Goal: Information Seeking & Learning: Learn about a topic

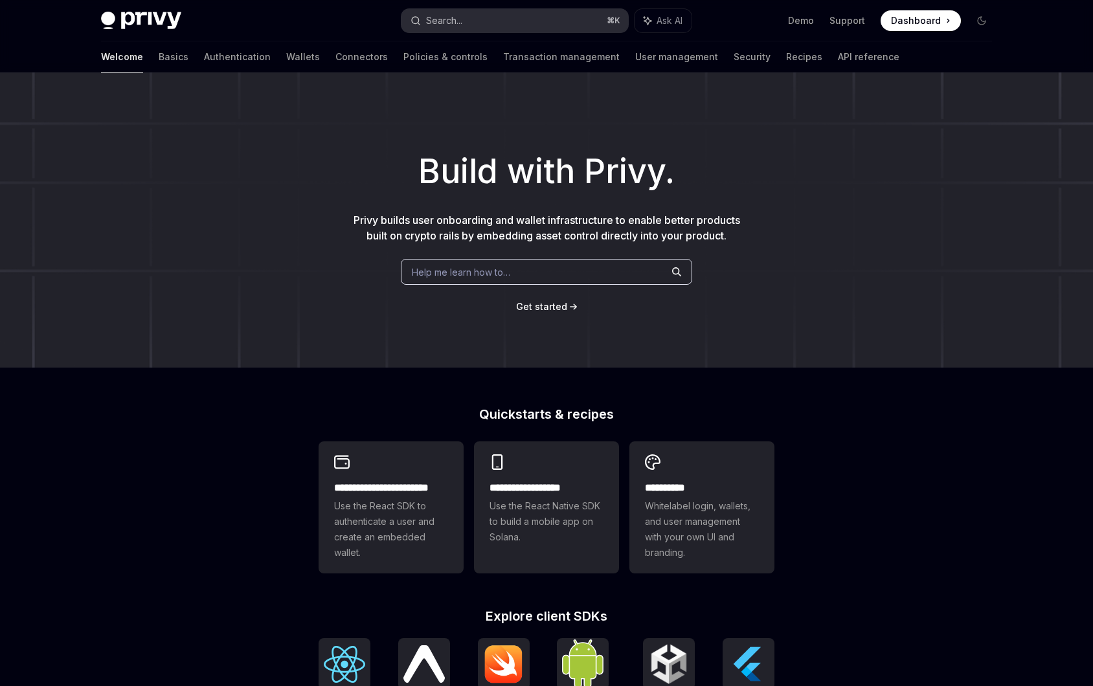
click at [462, 27] on div "Search..." at bounding box center [444, 21] width 36 height 16
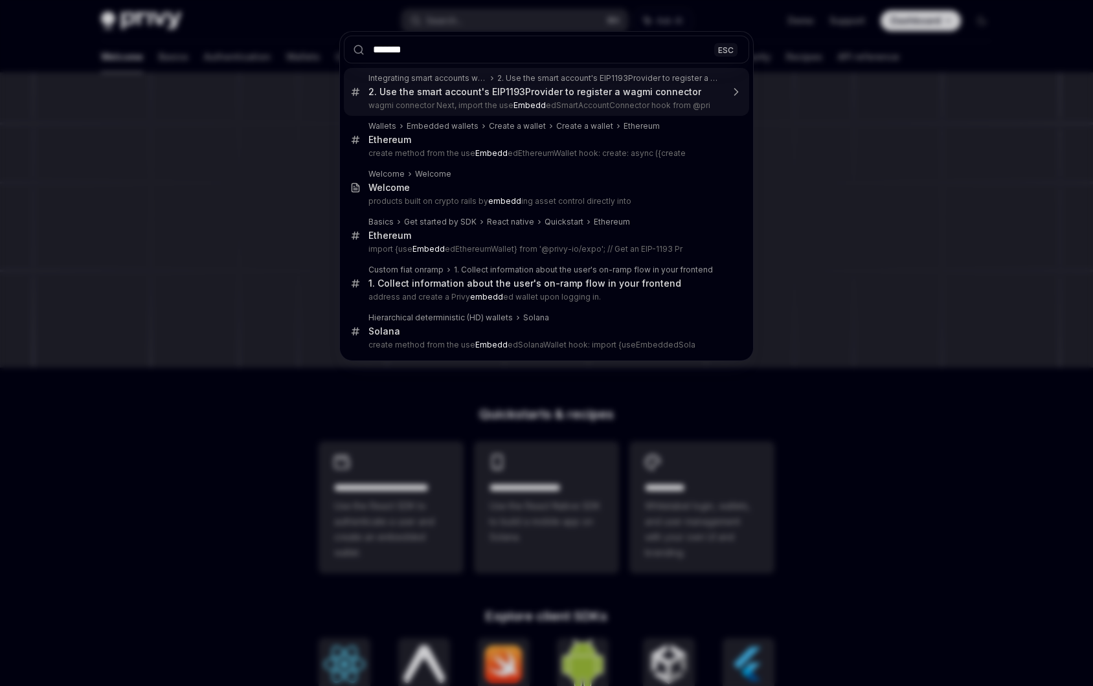
type input "********"
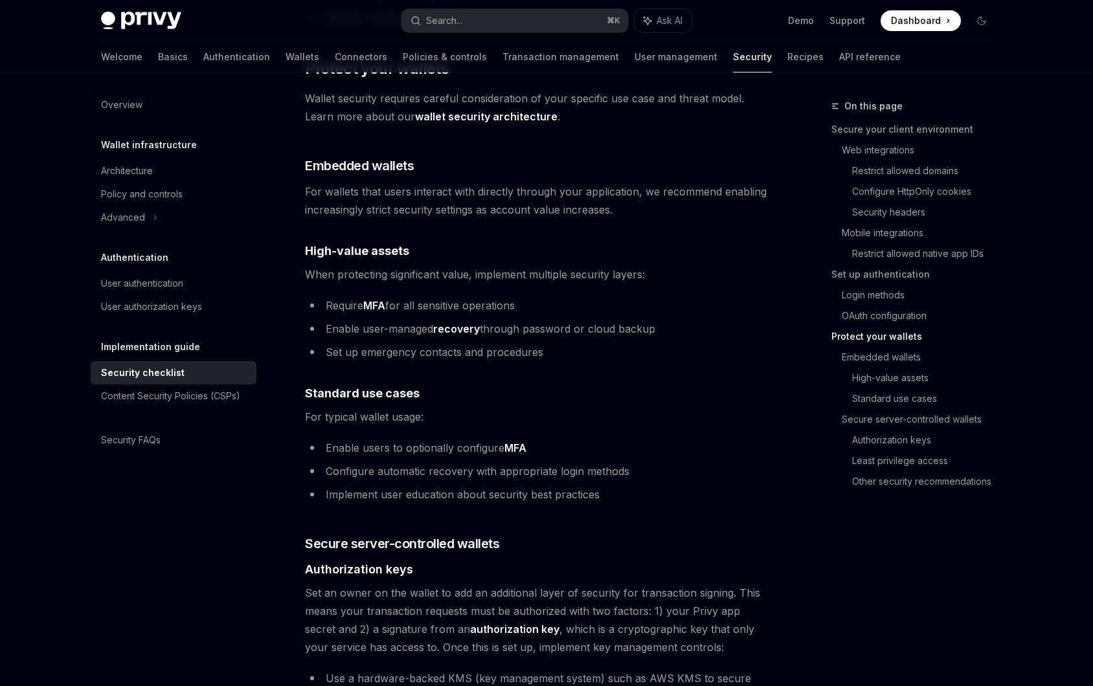
scroll to position [1639, 0]
click at [285, 48] on link "Wallets" at bounding box center [302, 56] width 34 height 31
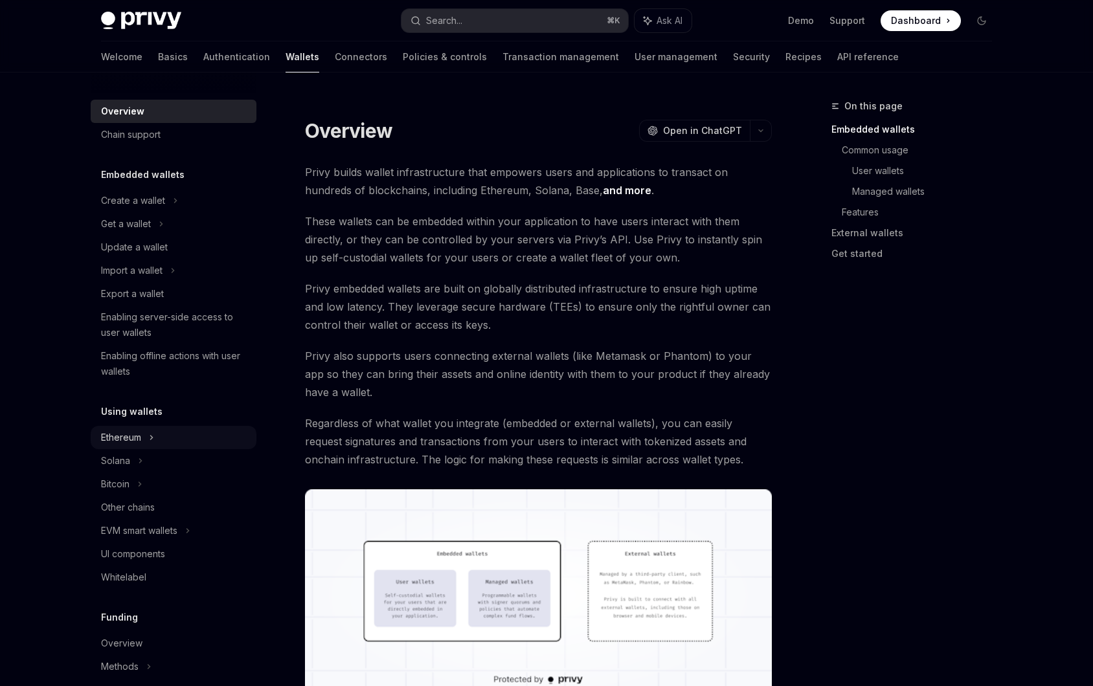
click at [159, 212] on div "Ethereum" at bounding box center [174, 200] width 166 height 23
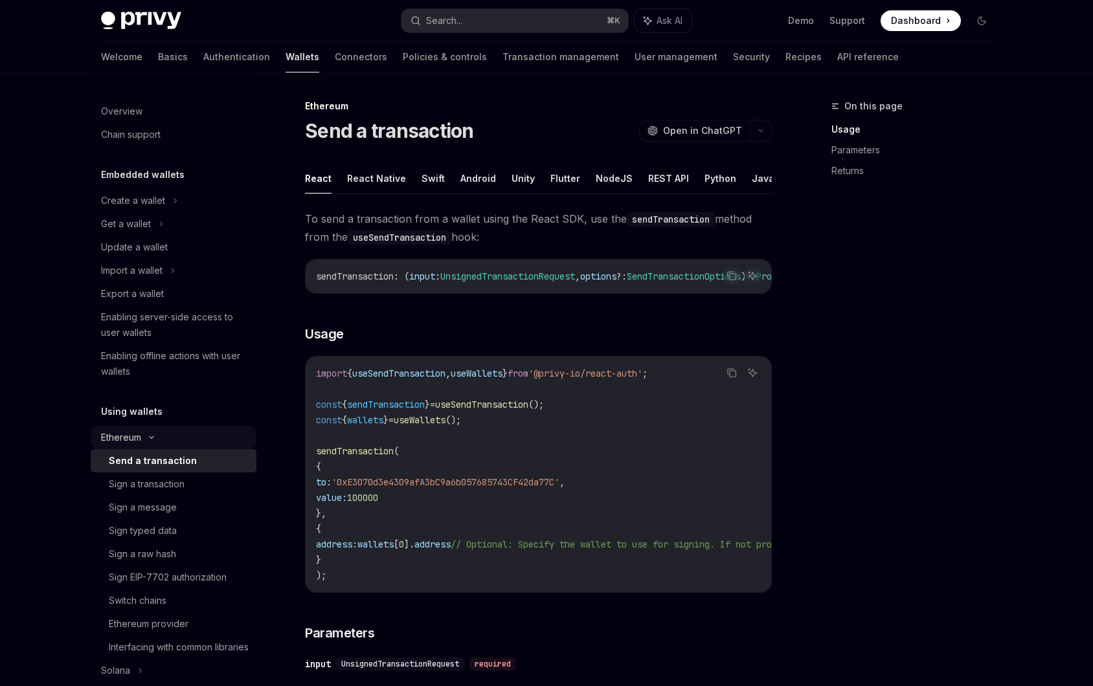
click at [141, 208] on div "Ethereum" at bounding box center [133, 201] width 64 height 16
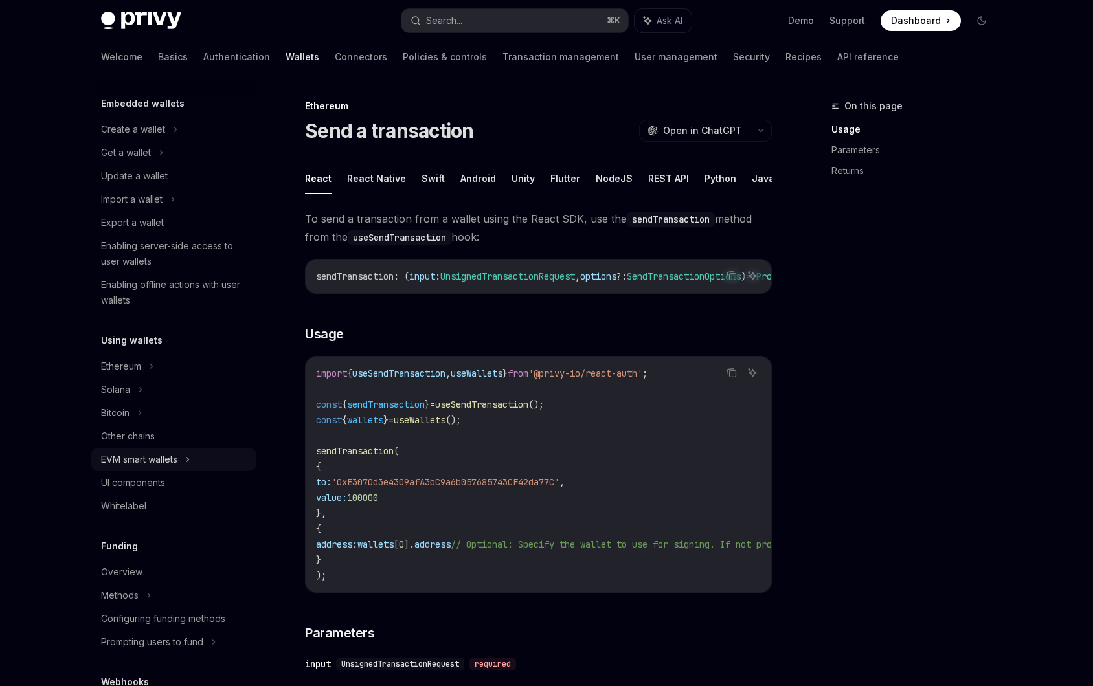
click at [171, 467] on div "EVM smart wallets" at bounding box center [174, 459] width 166 height 23
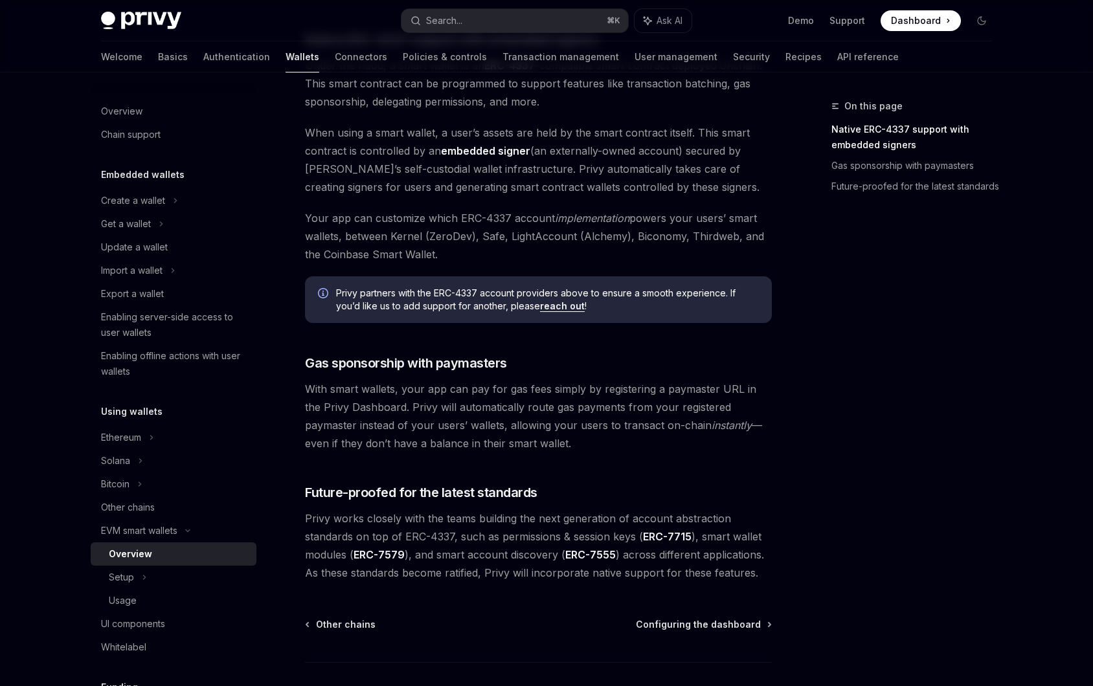
scroll to position [864, 0]
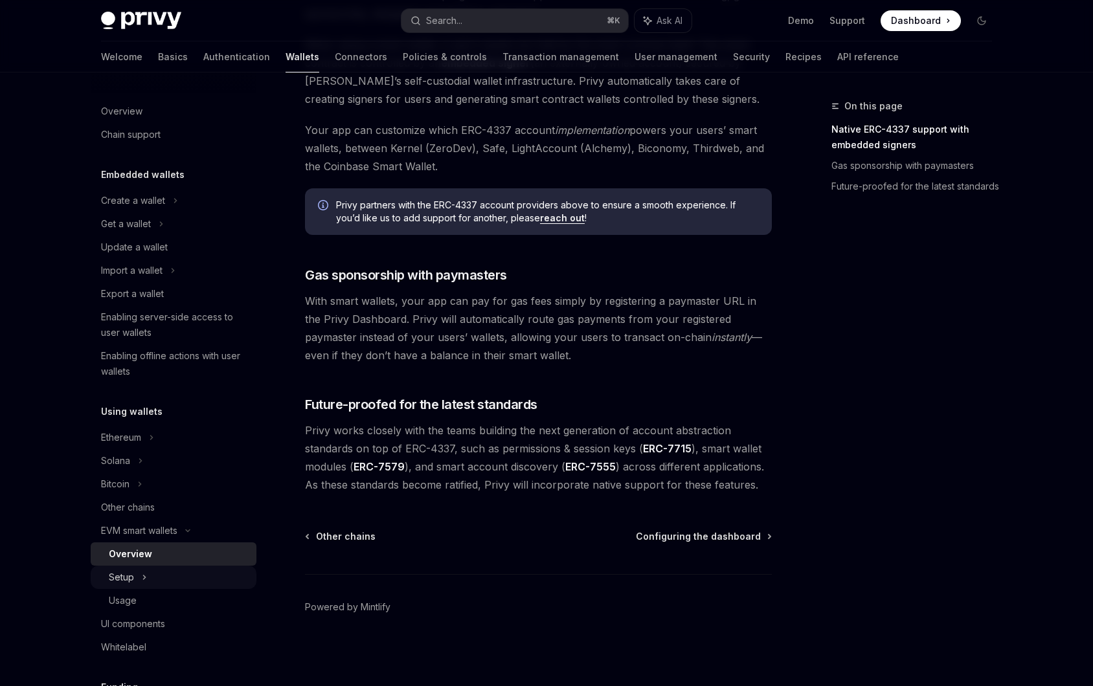
click at [152, 574] on div "Setup" at bounding box center [174, 577] width 166 height 23
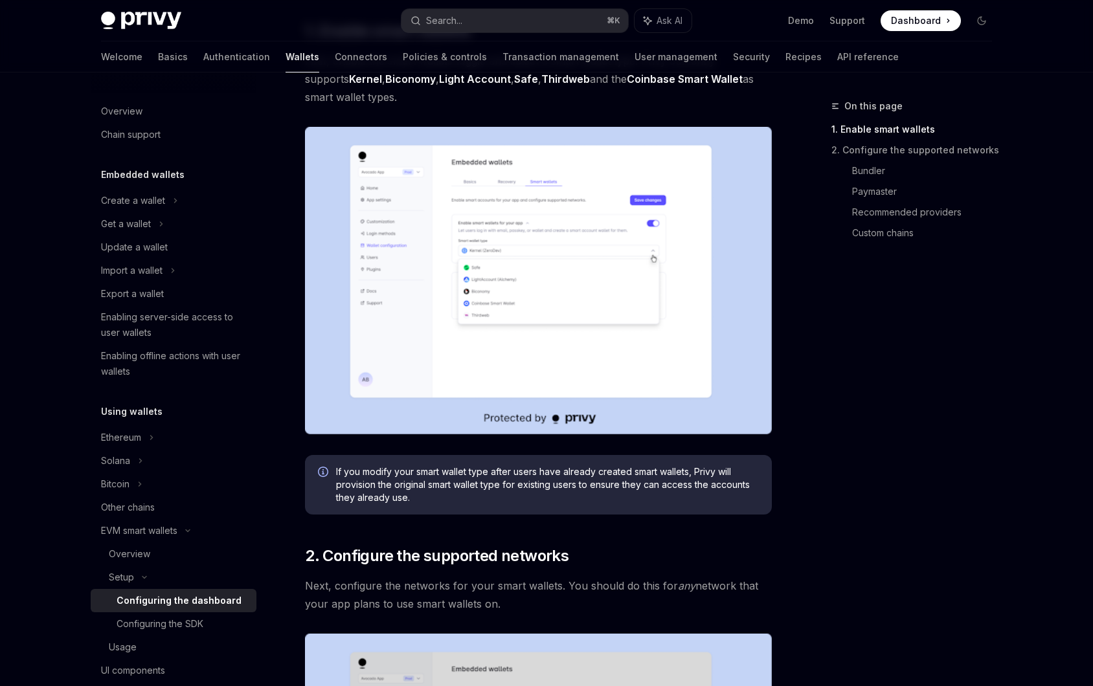
scroll to position [515, 0]
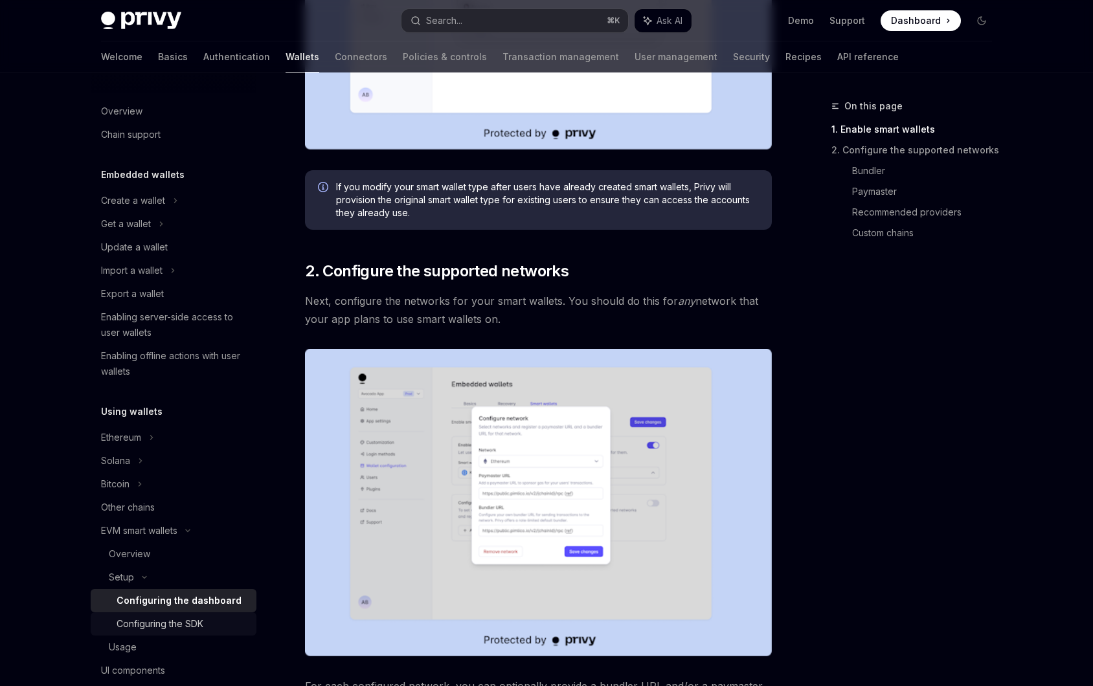
click at [170, 627] on div "Configuring the SDK" at bounding box center [160, 624] width 87 height 16
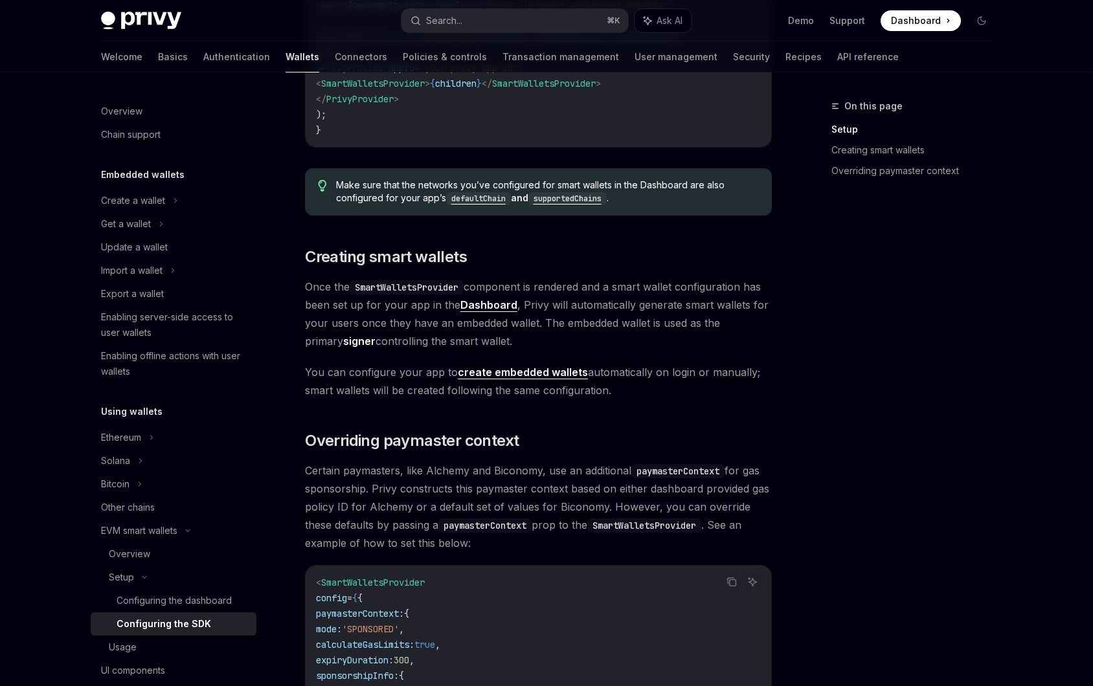
scroll to position [610, 0]
click at [526, 372] on link "create embedded wallets" at bounding box center [523, 371] width 130 height 14
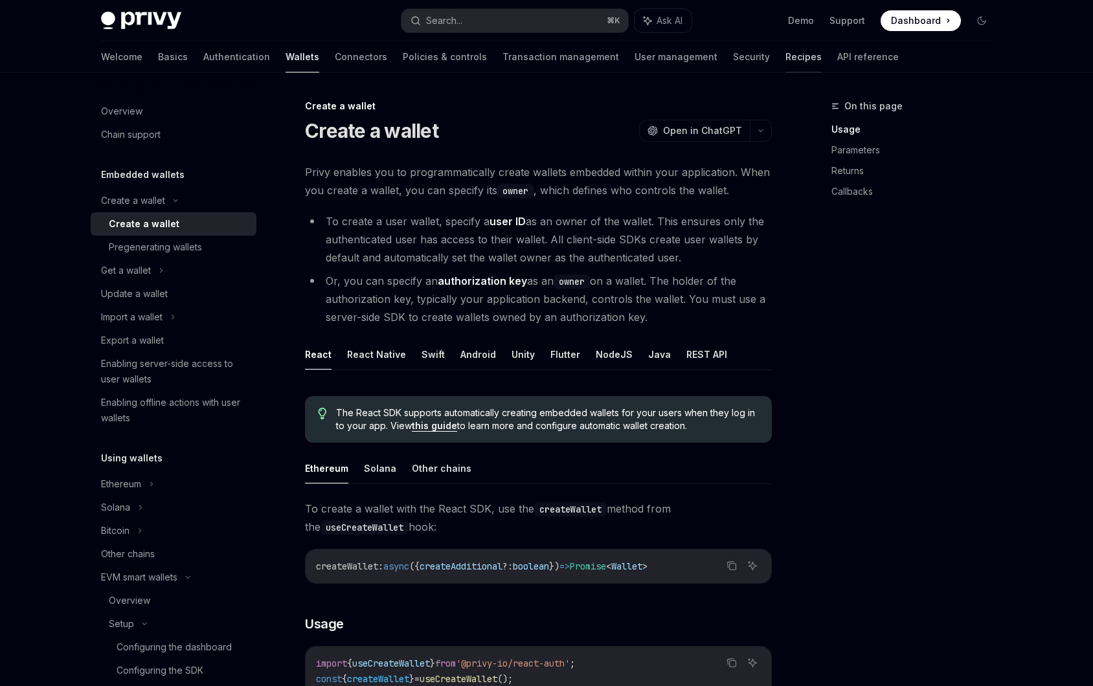
click at [785, 56] on link "Recipes" at bounding box center [803, 56] width 36 height 31
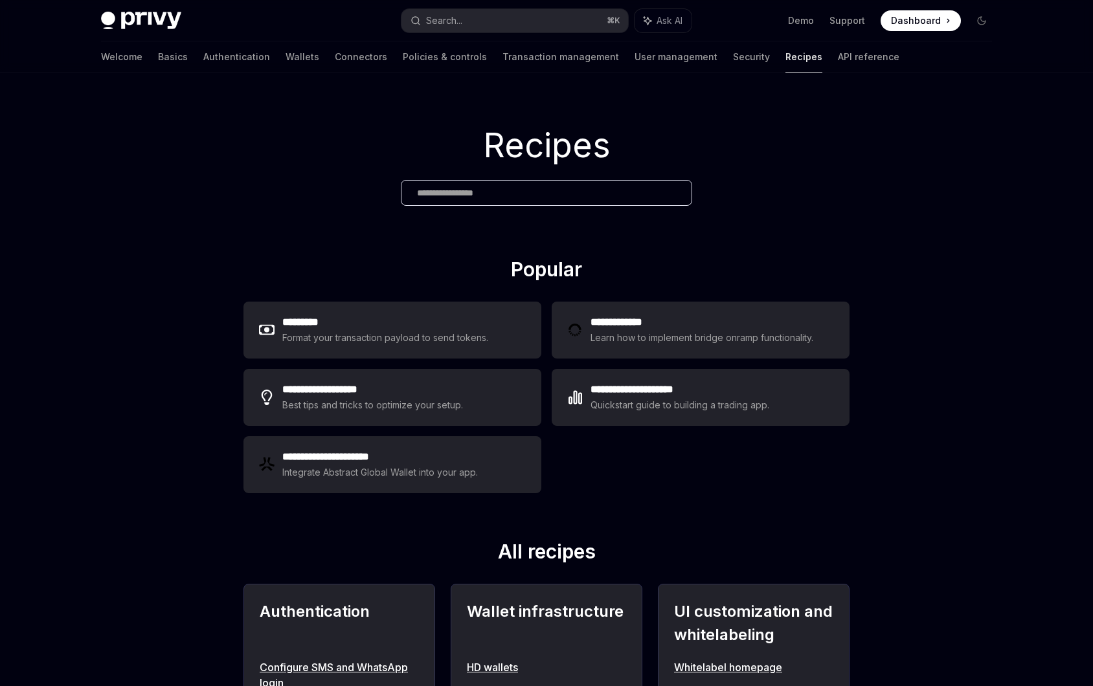
click at [450, 199] on div at bounding box center [546, 193] width 291 height 26
click at [510, 205] on div at bounding box center [546, 193] width 291 height 26
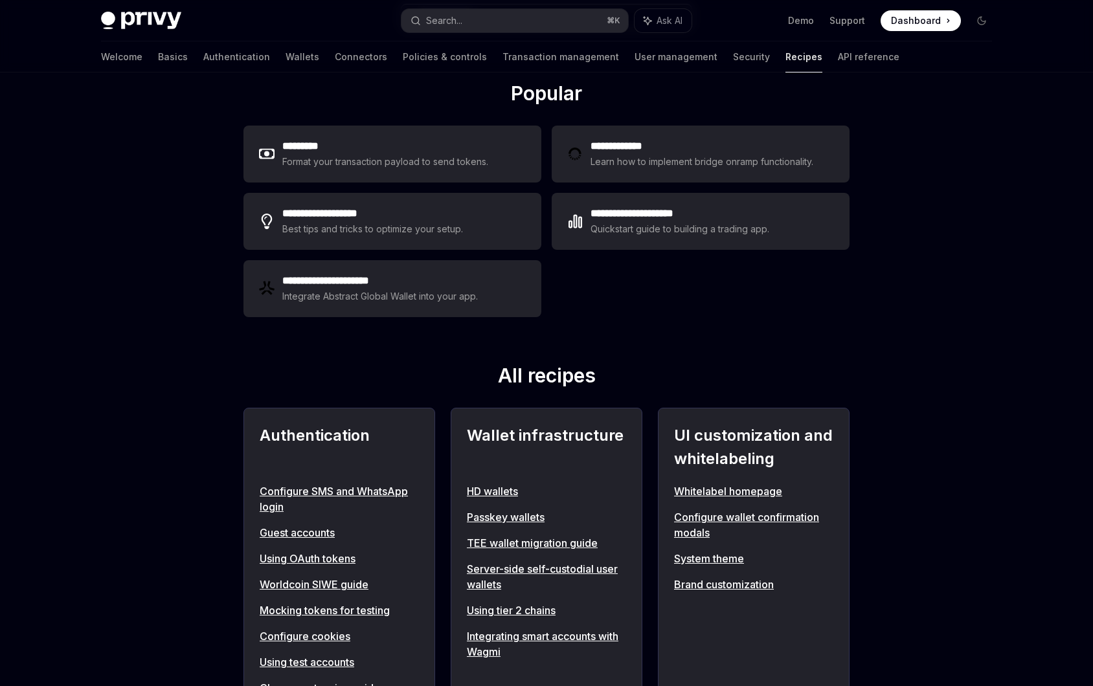
scroll to position [177, 0]
click at [541, 567] on link "Server-side self-custodial user wallets" at bounding box center [546, 575] width 159 height 31
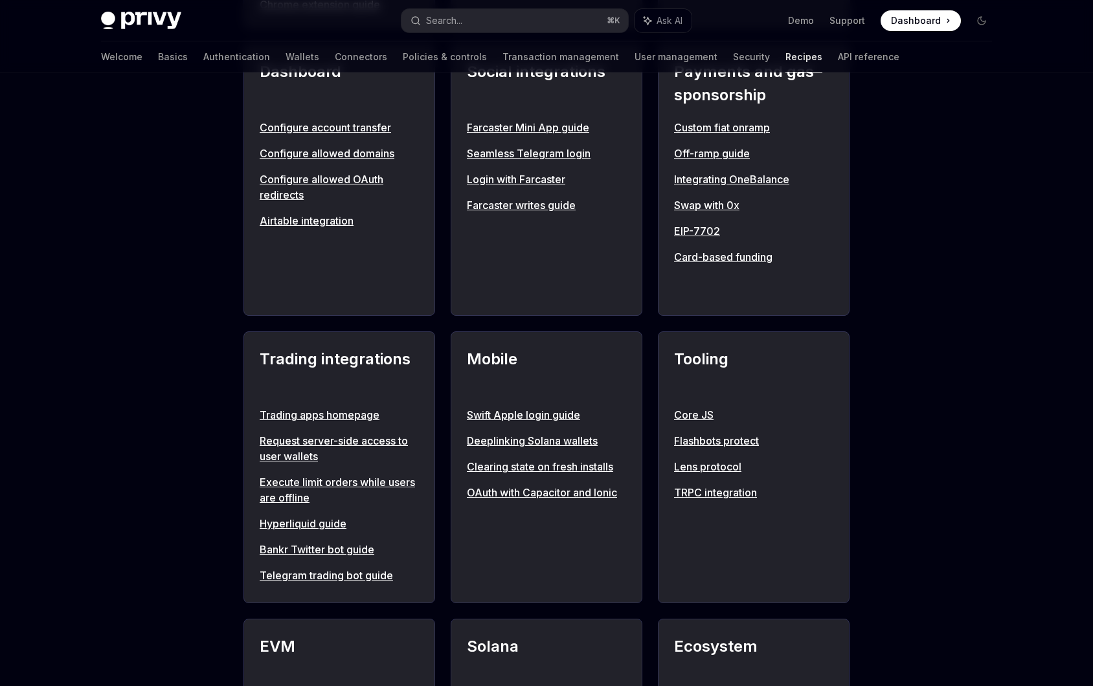
scroll to position [860, 0]
click at [319, 525] on link "Hyperliquid guide" at bounding box center [339, 523] width 159 height 16
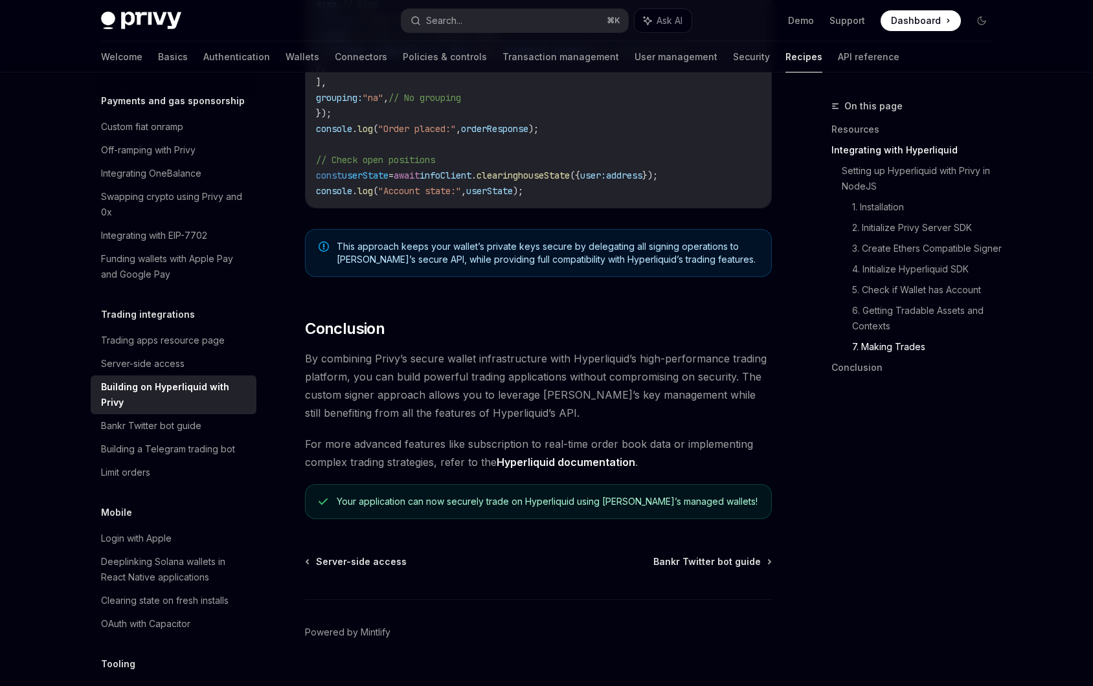
scroll to position [2489, 0]
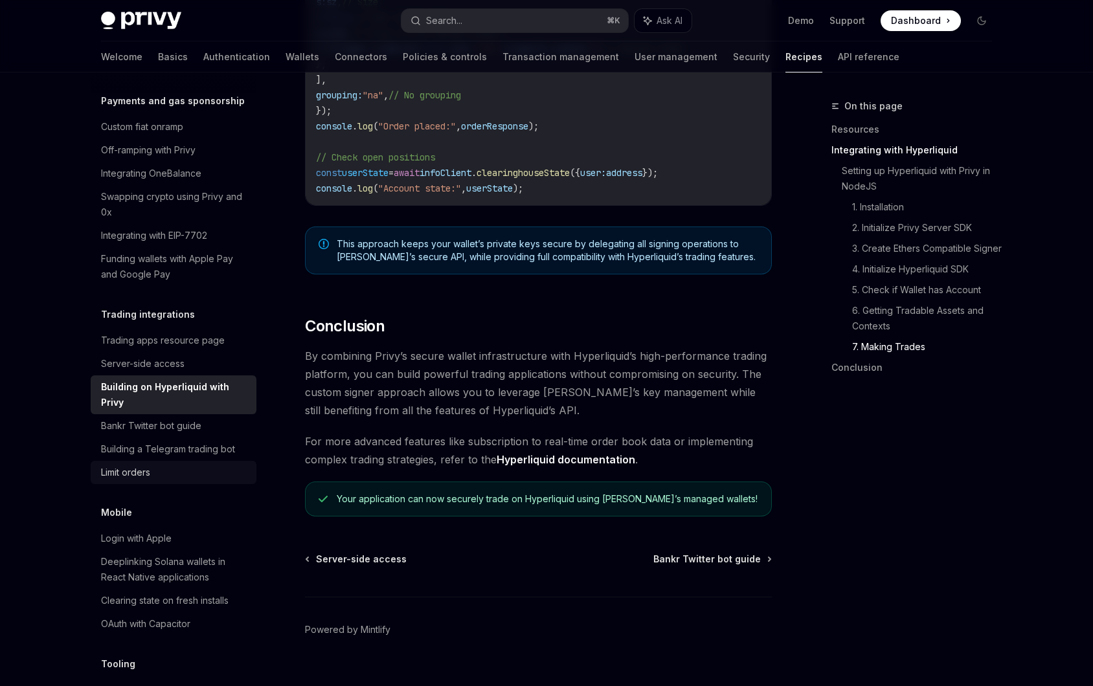
click at [211, 465] on div "Limit orders" at bounding box center [175, 473] width 148 height 16
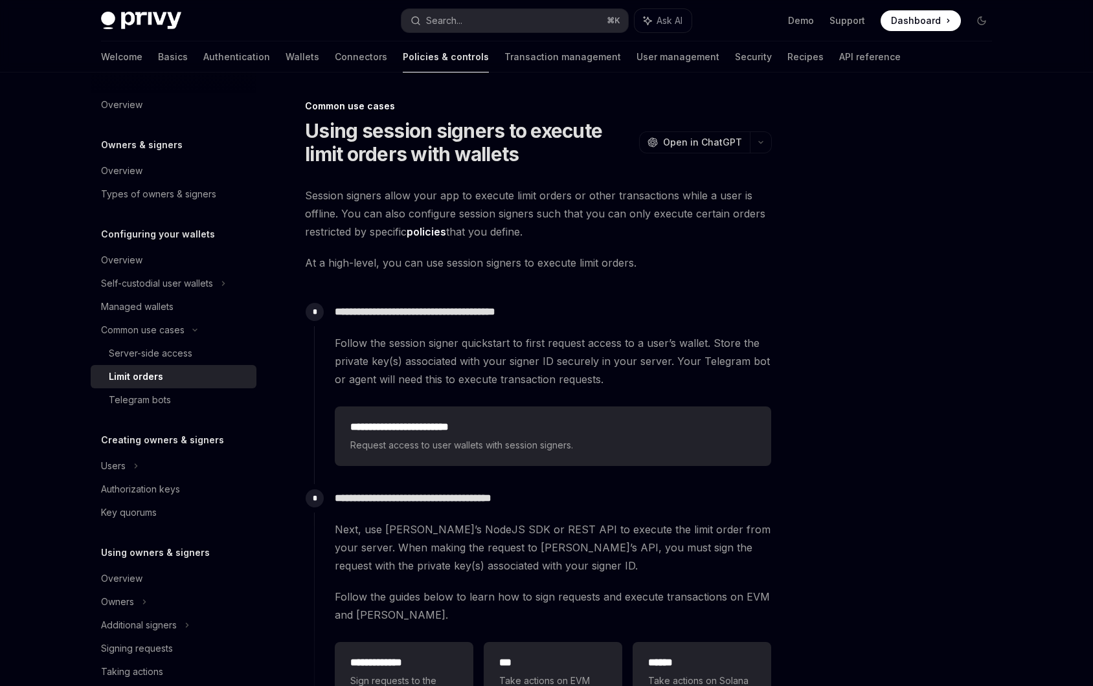
type textarea "*"
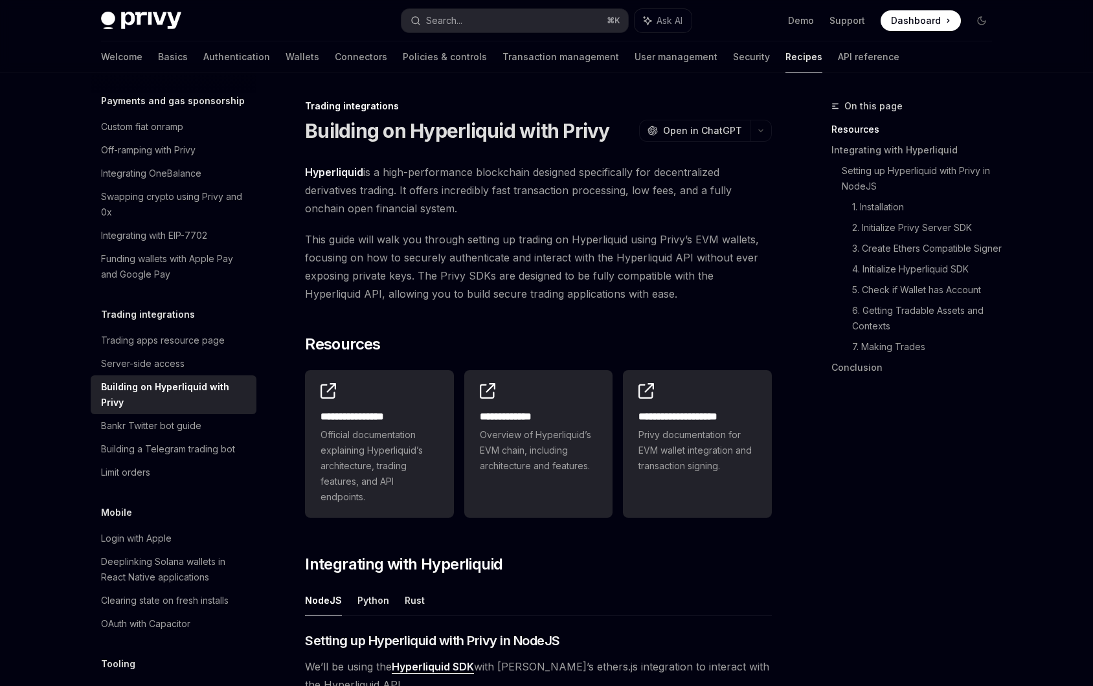
click at [368, 271] on span "This guide will walk you through setting up trading on Hyperliquid using Privy’…" at bounding box center [538, 266] width 467 height 73
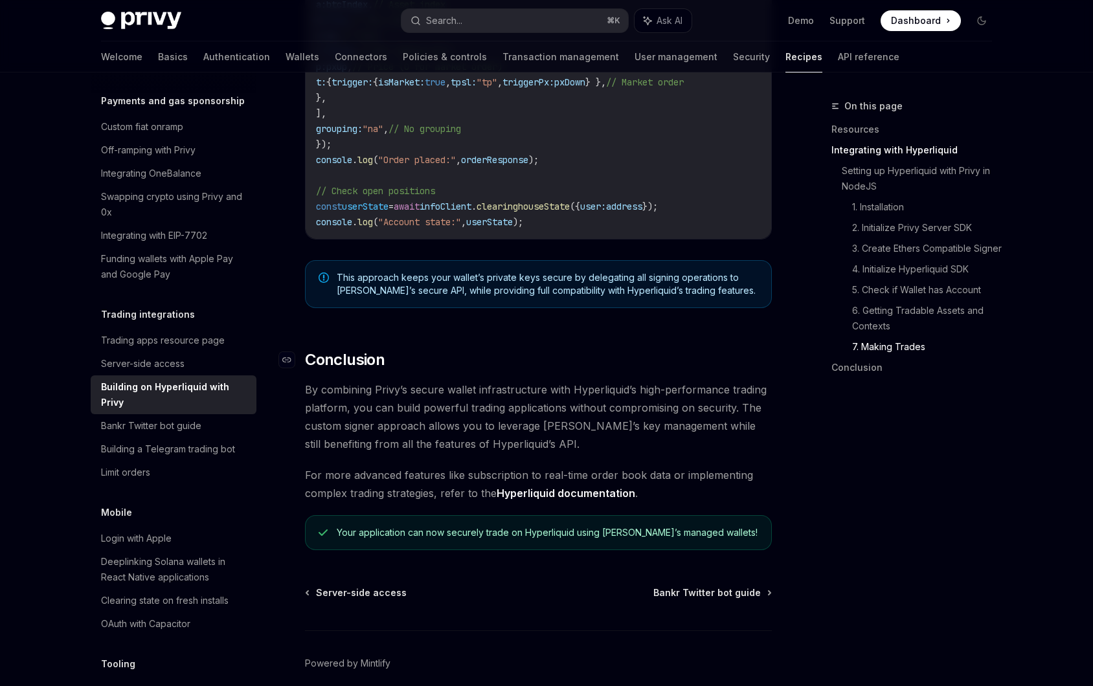
scroll to position [2522, 0]
